Goal: Find specific page/section: Find specific page/section

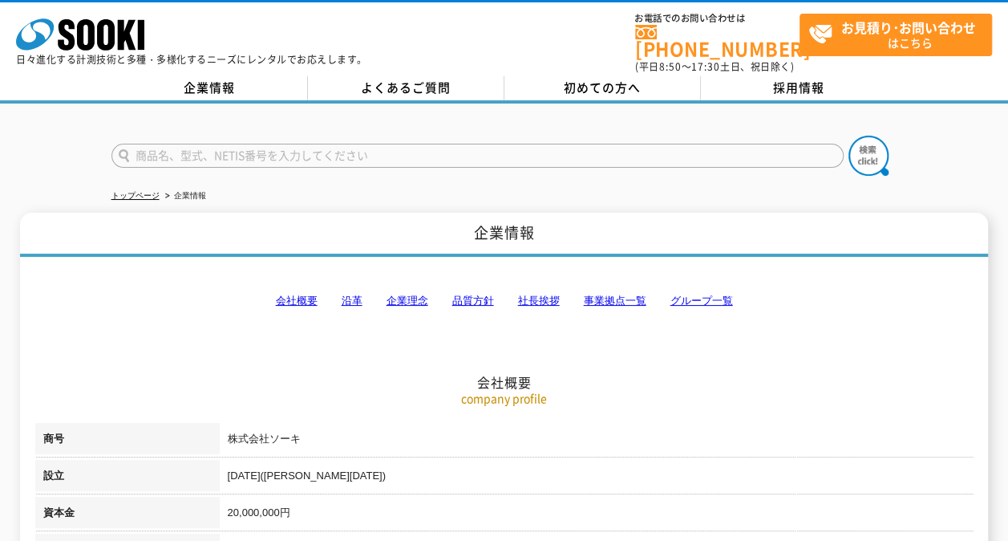
scroll to position [51, 0]
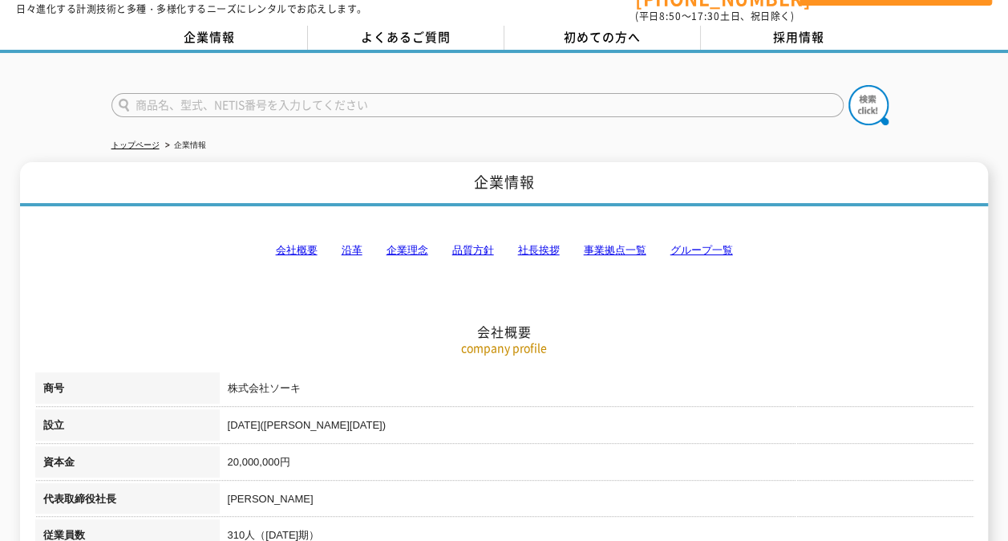
click at [692, 244] on link "グループ一覧" at bounding box center [702, 250] width 63 height 12
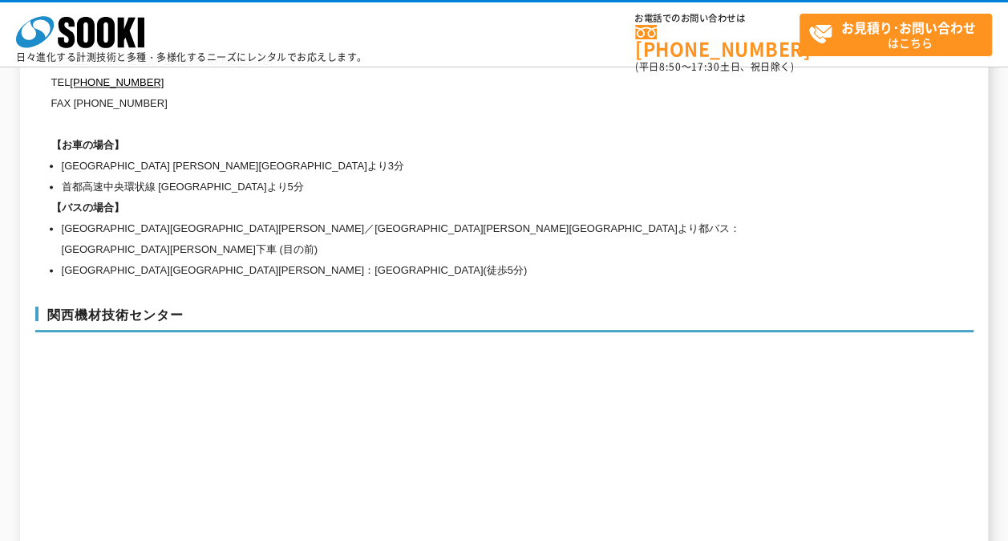
scroll to position [7395, 0]
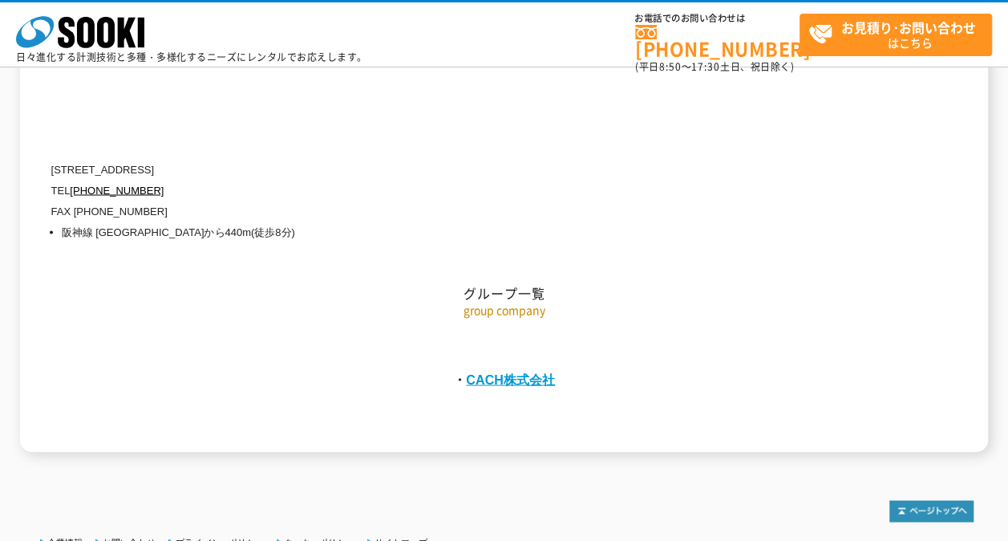
click at [517, 371] on link "CACH株式会社" at bounding box center [510, 378] width 89 height 14
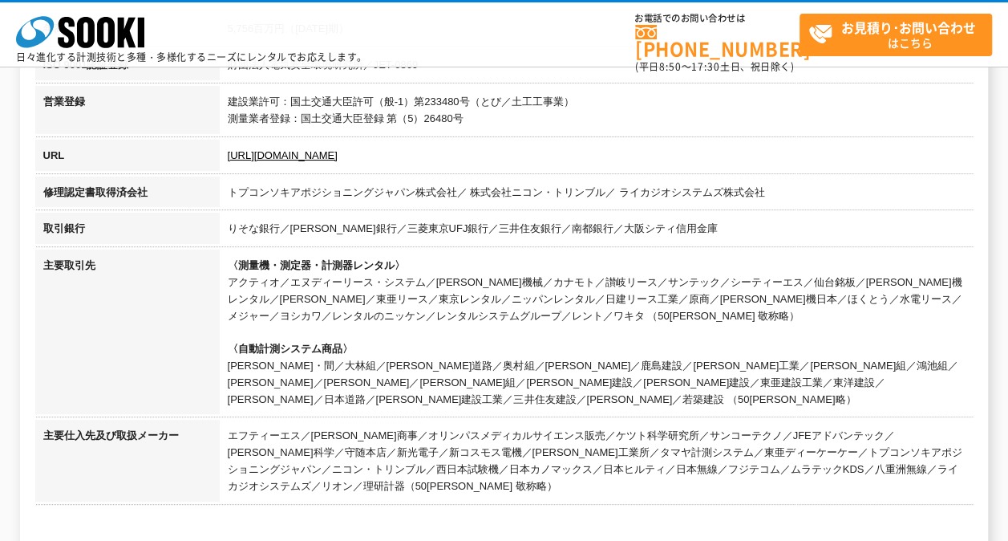
scroll to position [607, 0]
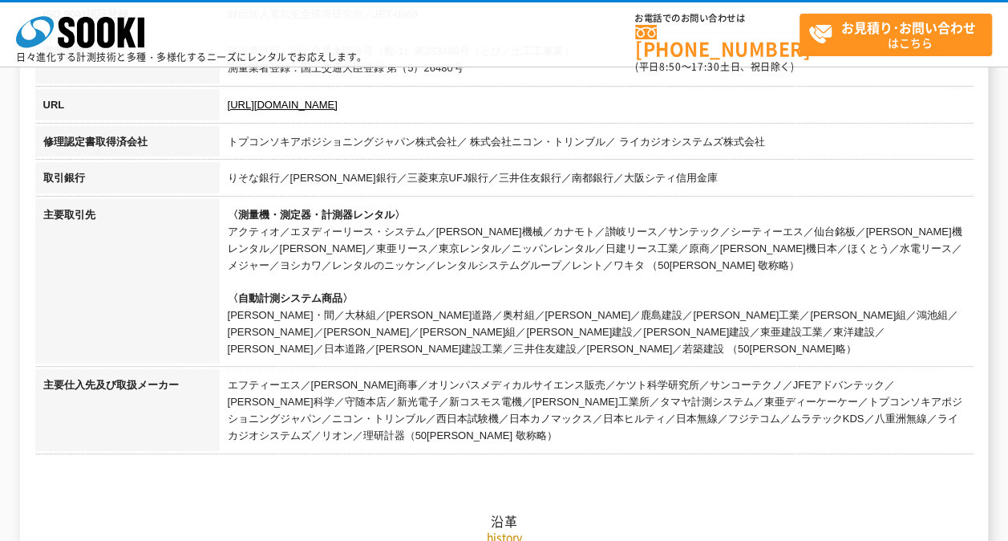
click at [669, 497] on h2 "沿革" at bounding box center [504, 440] width 939 height 177
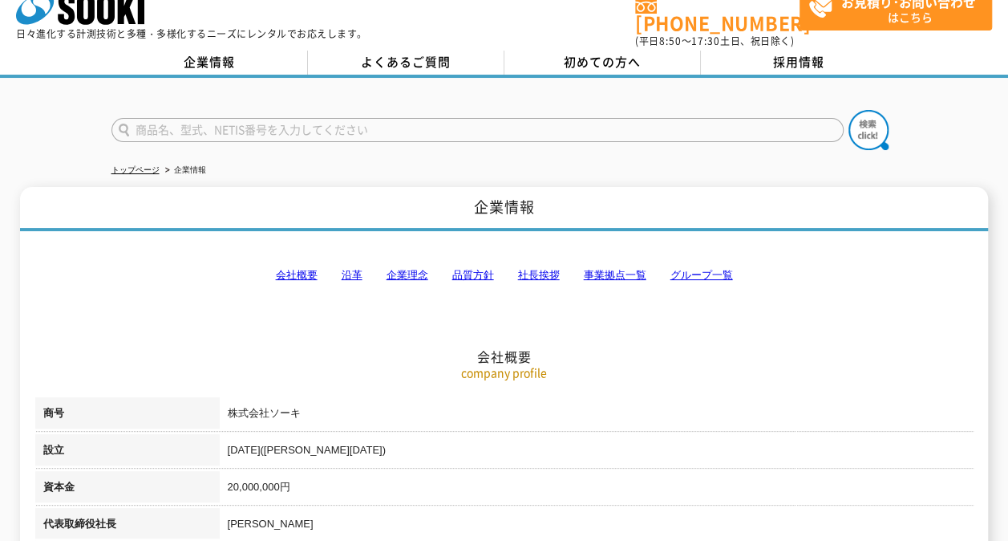
scroll to position [0, 0]
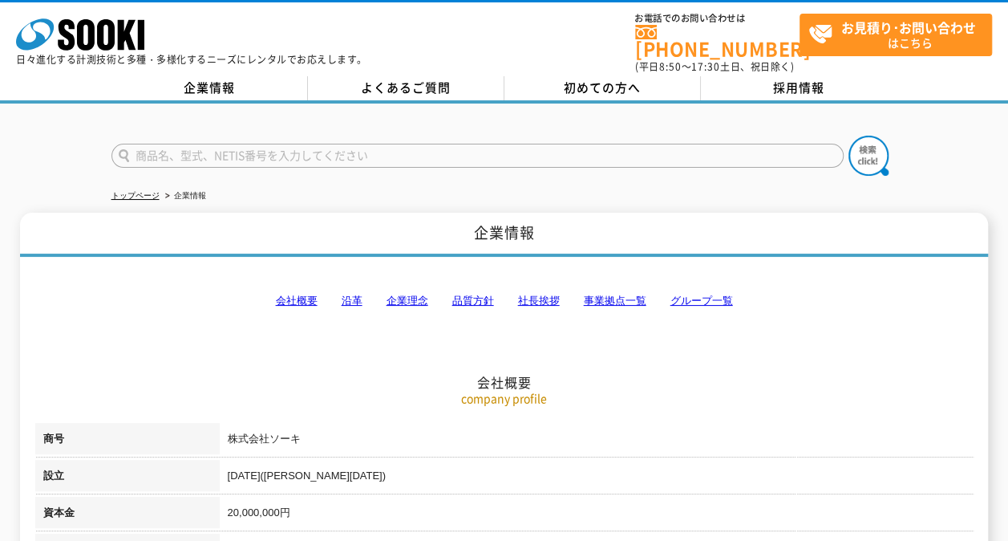
click at [627, 294] on link "事業拠点一覧" at bounding box center [615, 300] width 63 height 12
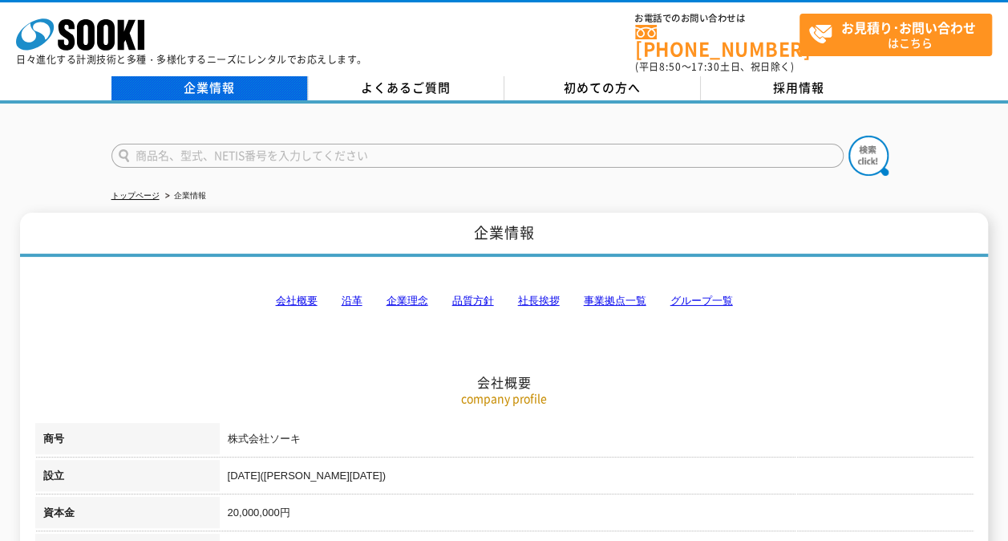
click at [225, 77] on link "企業情報" at bounding box center [210, 88] width 197 height 24
